Goal: Information Seeking & Learning: Learn about a topic

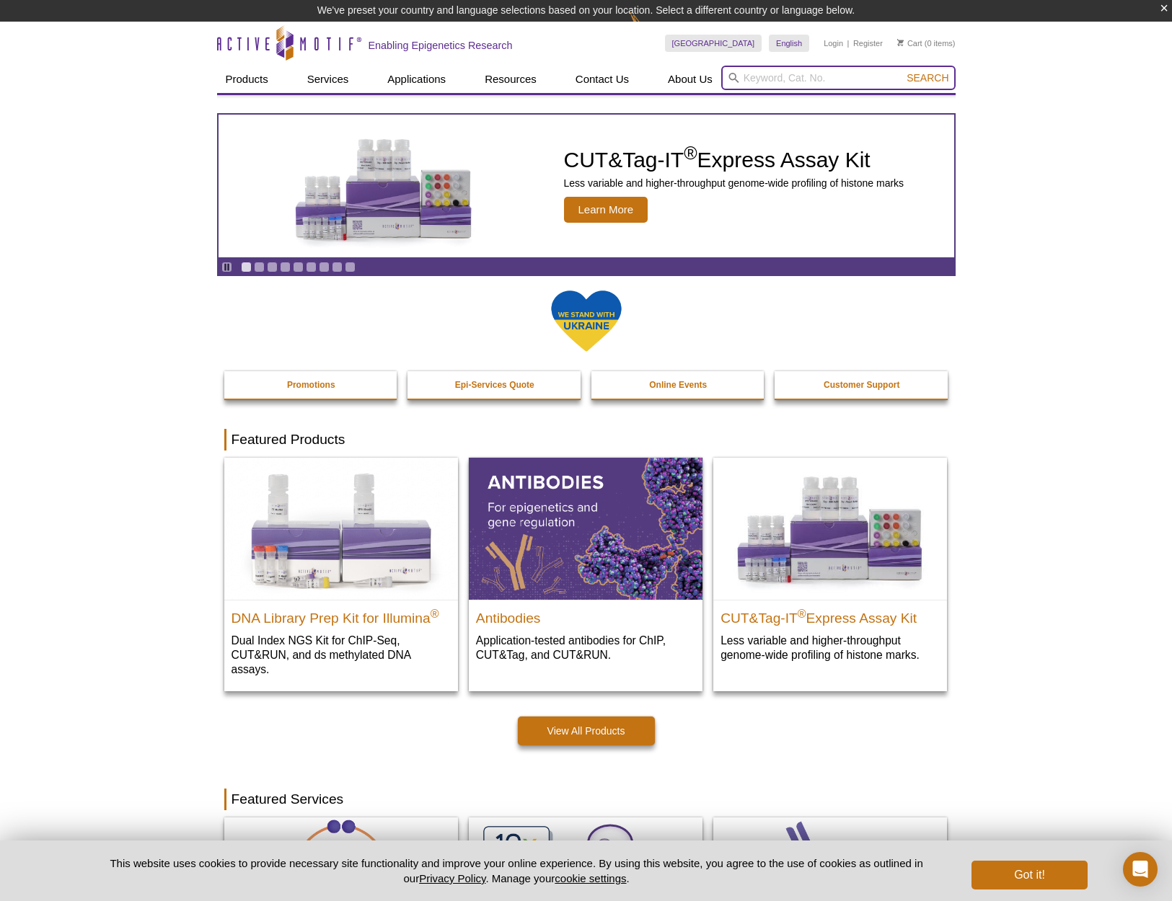
click at [771, 79] on input "search" at bounding box center [838, 78] width 234 height 25
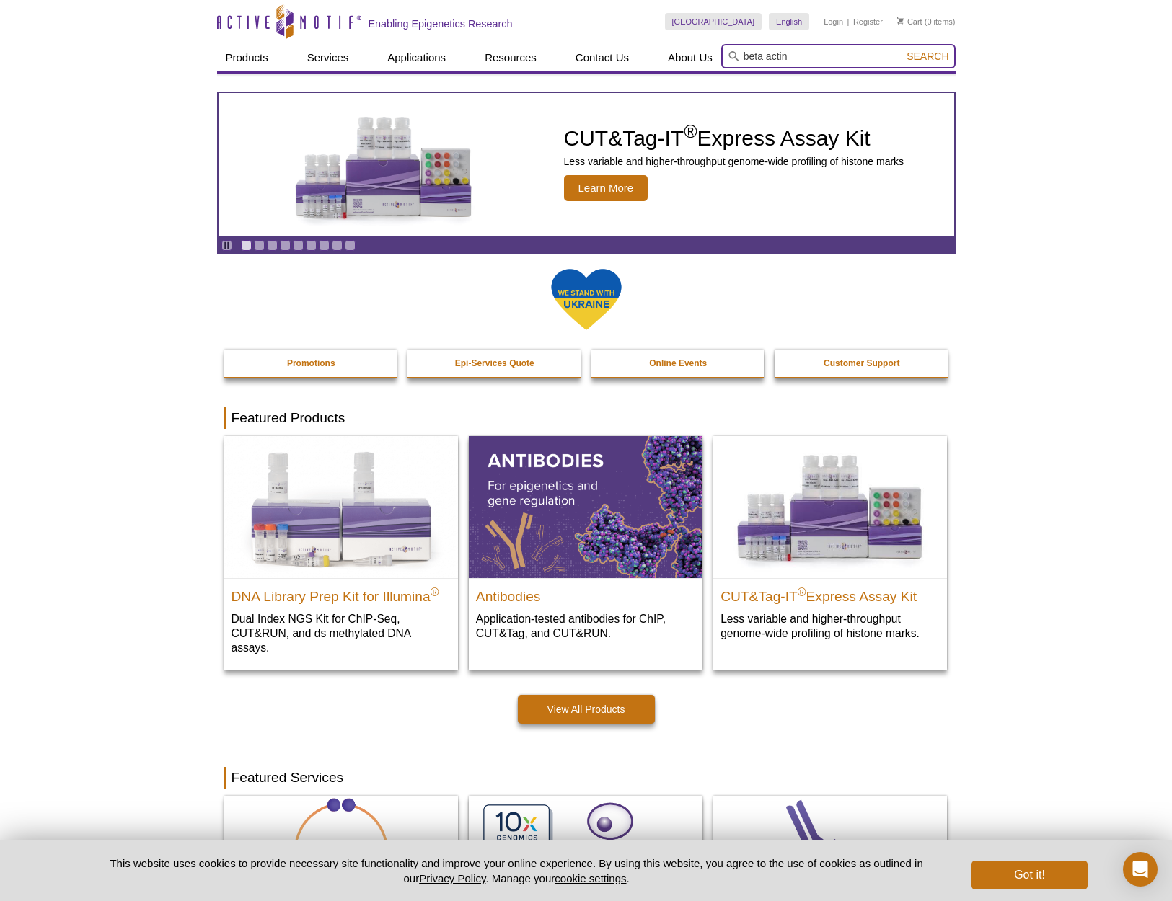
type input "beta actin"
click at [928, 56] on button "Search" at bounding box center [927, 56] width 50 height 13
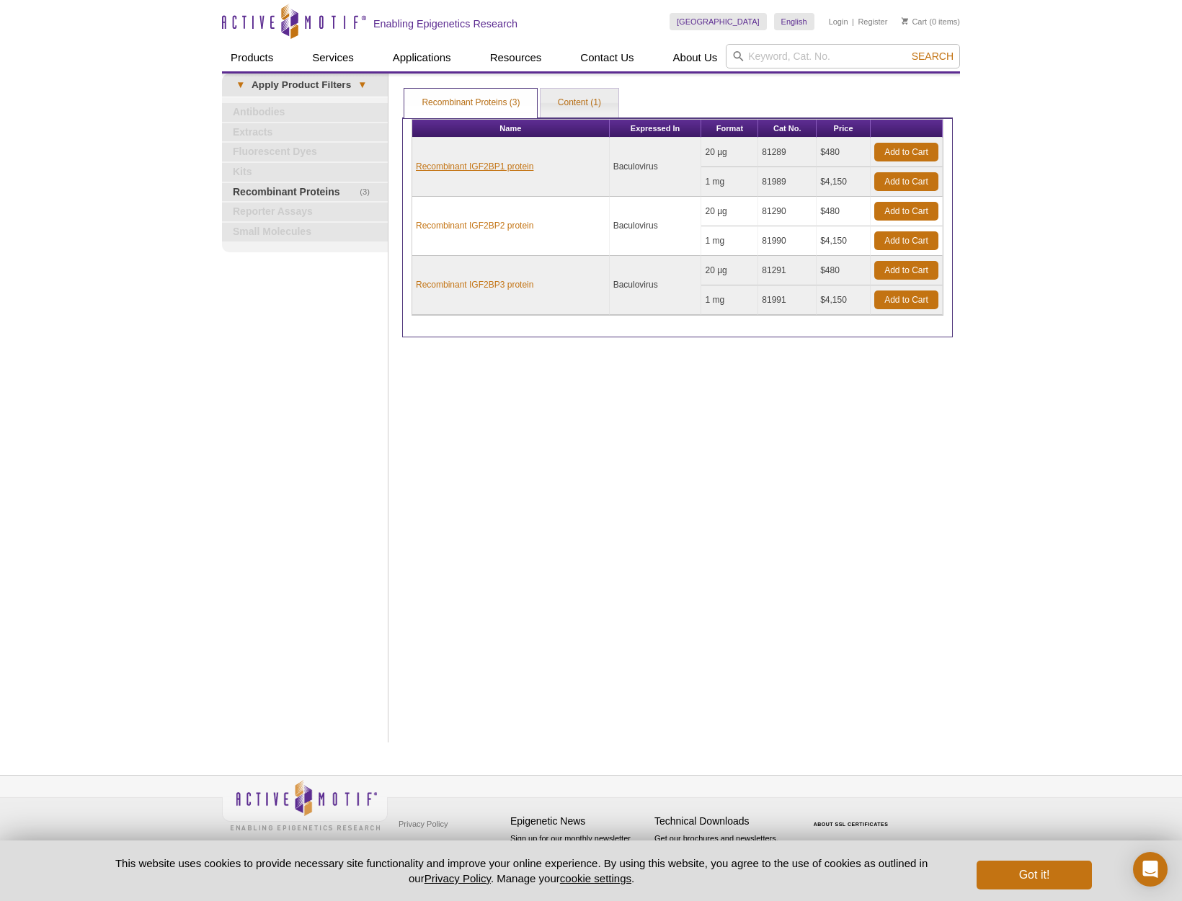
click at [487, 165] on link "Recombinant IGF2BP1 protein" at bounding box center [475, 166] width 118 height 13
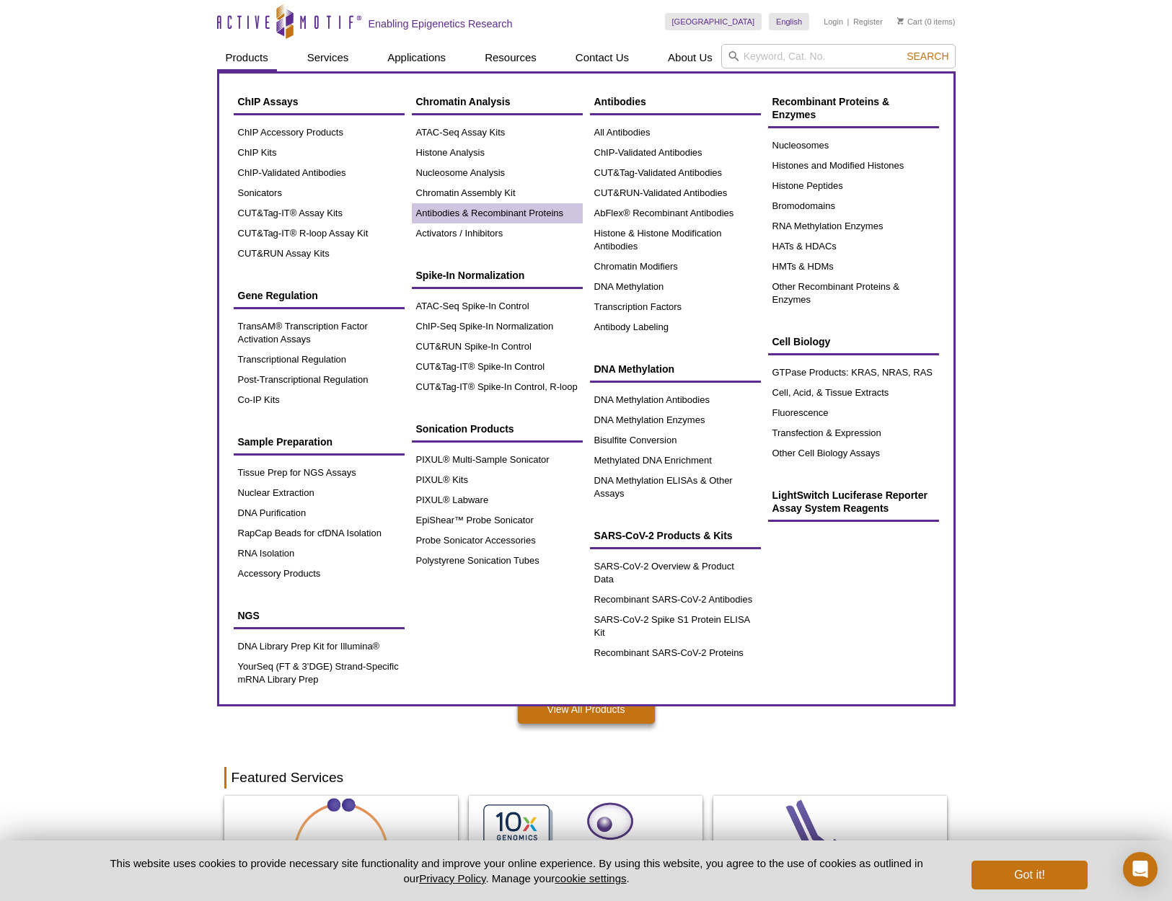
click at [483, 210] on link "Antibodies & Recombinant Proteins" at bounding box center [497, 213] width 171 height 20
